Goal: Task Accomplishment & Management: Complete application form

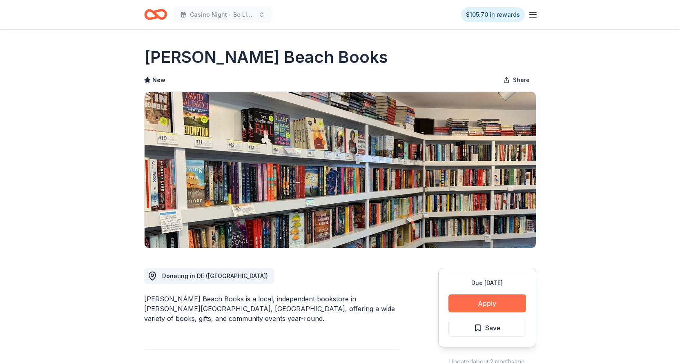
click at [485, 303] on button "Apply" at bounding box center [488, 304] width 78 height 18
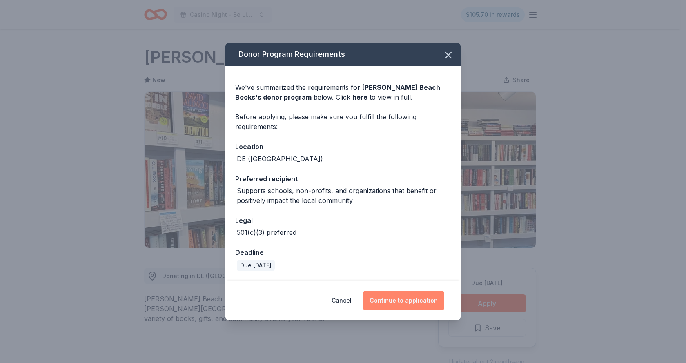
click at [401, 304] on button "Continue to application" at bounding box center [403, 301] width 81 height 20
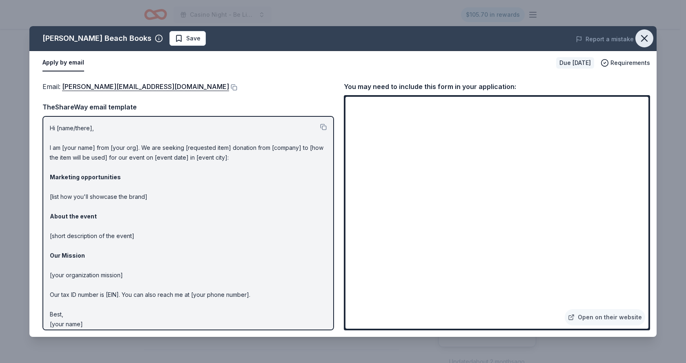
click at [646, 40] on icon "button" at bounding box center [644, 38] width 11 height 11
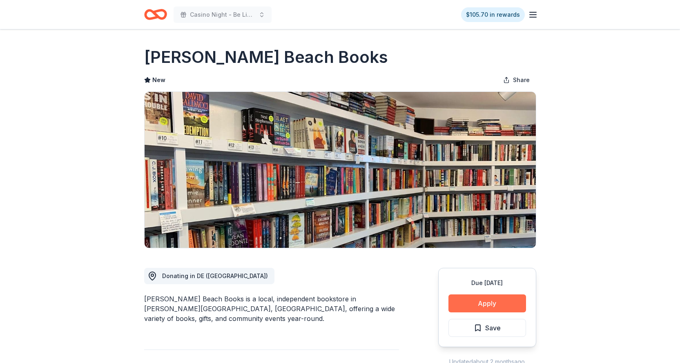
click at [477, 300] on button "Apply" at bounding box center [488, 304] width 78 height 18
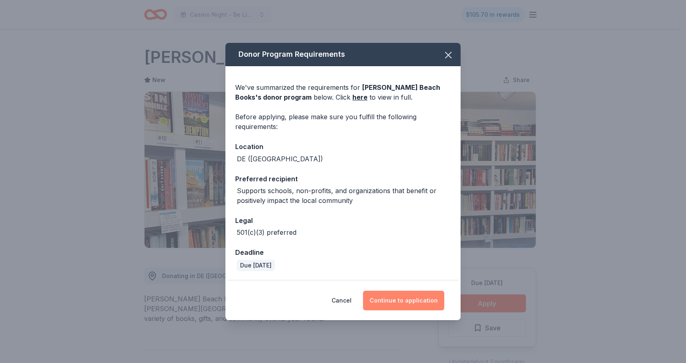
click at [404, 300] on button "Continue to application" at bounding box center [403, 301] width 81 height 20
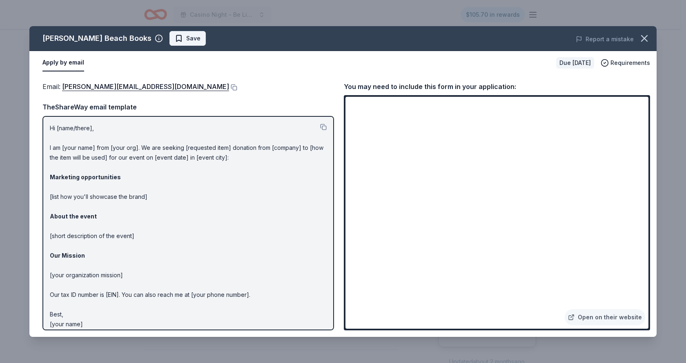
click at [175, 39] on span "Save" at bounding box center [188, 39] width 26 height 10
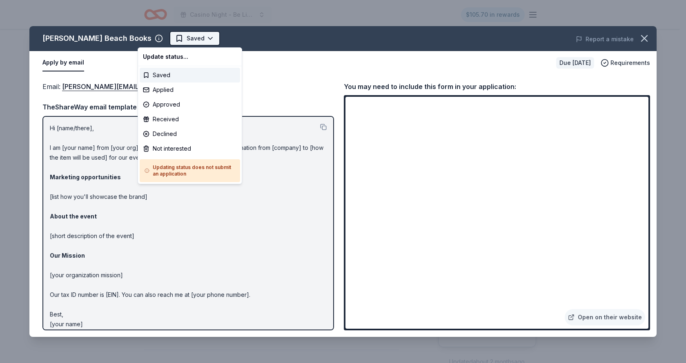
click at [179, 36] on html "Casino Night - Be Like Brit 15 Years $105.70 in rewards Due [DATE] Share [PERSO…" at bounding box center [343, 181] width 686 height 363
click at [162, 88] on div "Applied" at bounding box center [190, 90] width 101 height 15
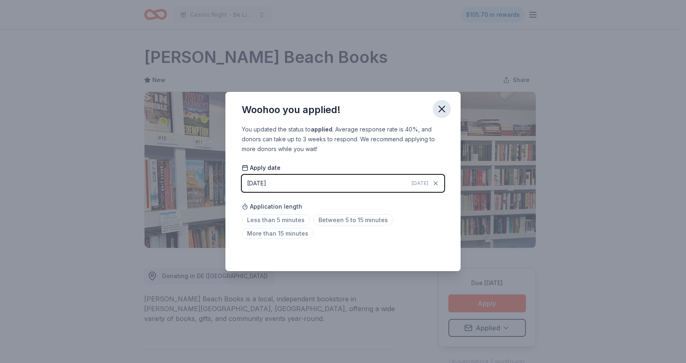
click at [442, 108] on icon "button" at bounding box center [442, 109] width 6 height 6
